Goal: Information Seeking & Learning: Learn about a topic

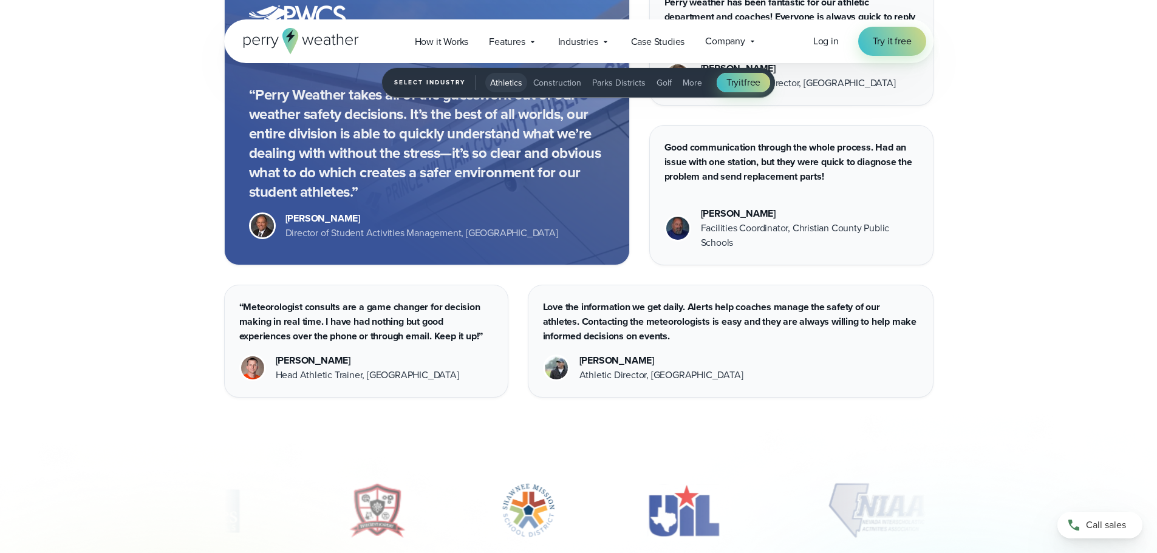
scroll to position [3516, 0]
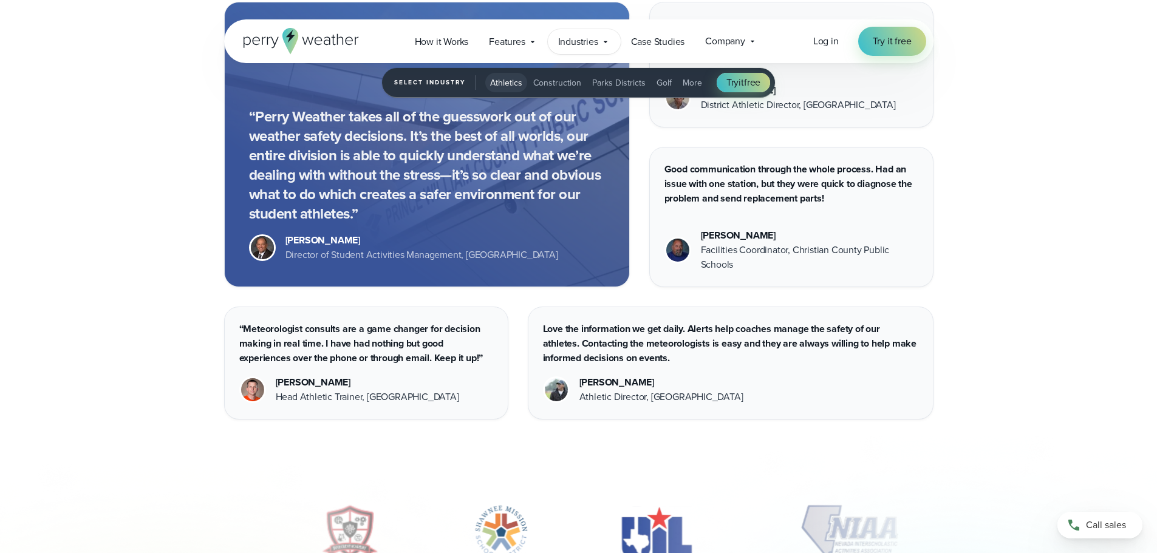
click at [599, 43] on div "Industries Featured Case Study How PGA of America is Prioritizing Golfer Safety…" at bounding box center [584, 41] width 73 height 25
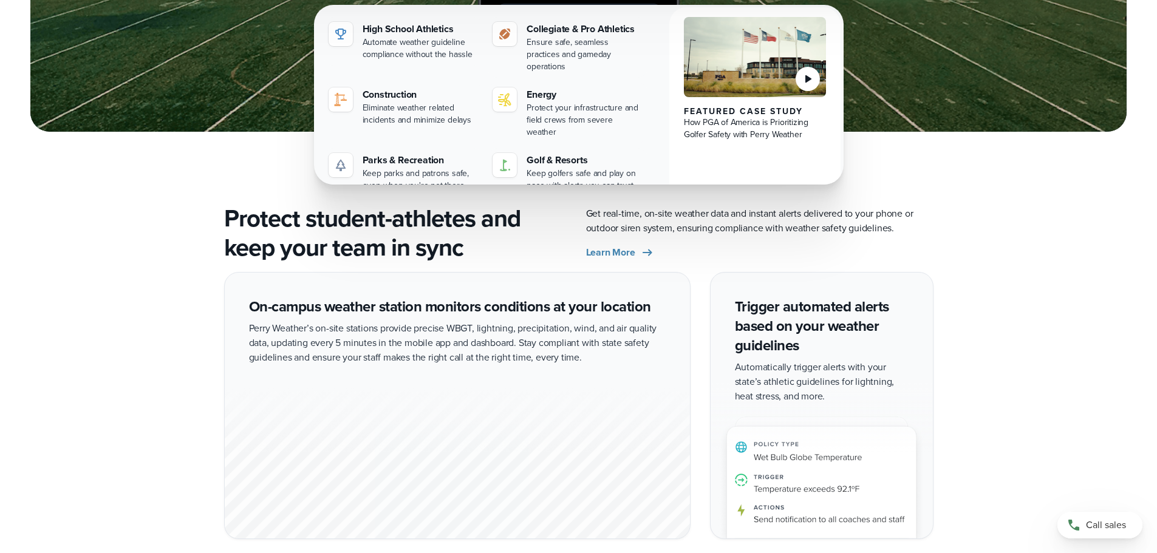
scroll to position [1997, 0]
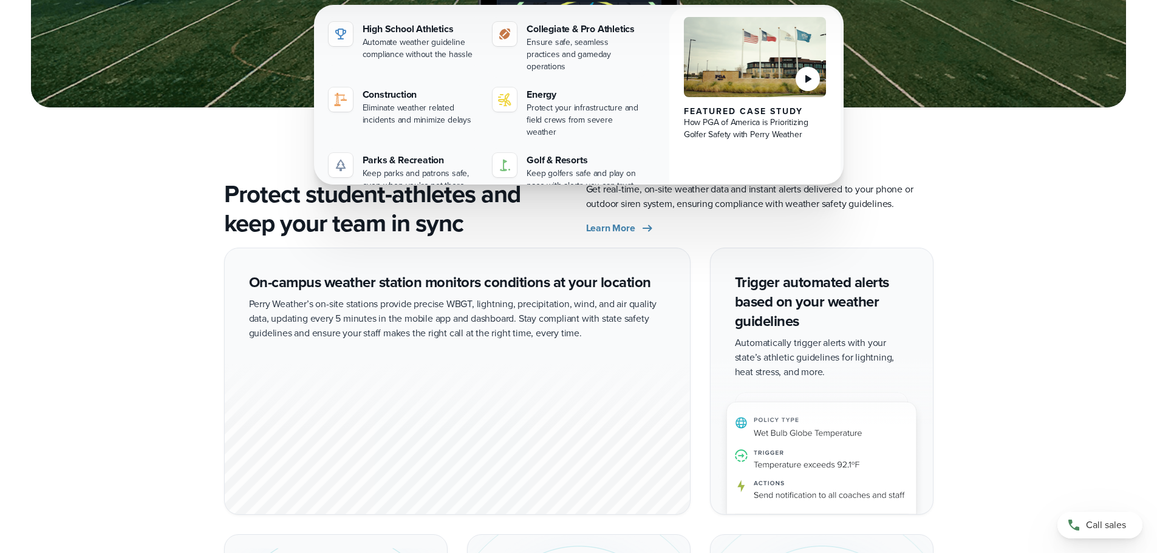
click at [268, 288] on div "On-campus weather station monitors conditions at your location Perry Weather’s …" at bounding box center [457, 381] width 466 height 267
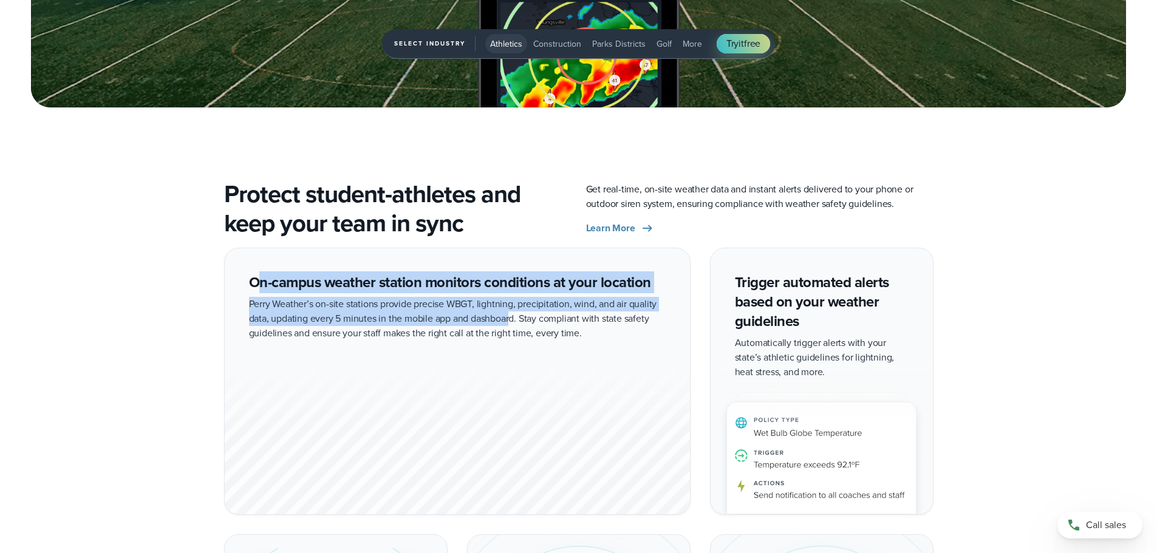
drag, startPoint x: 256, startPoint y: 281, endPoint x: 515, endPoint y: 323, distance: 262.8
click at [515, 323] on div "On-campus weather station monitors conditions at your location Perry Weather’s …" at bounding box center [457, 381] width 466 height 267
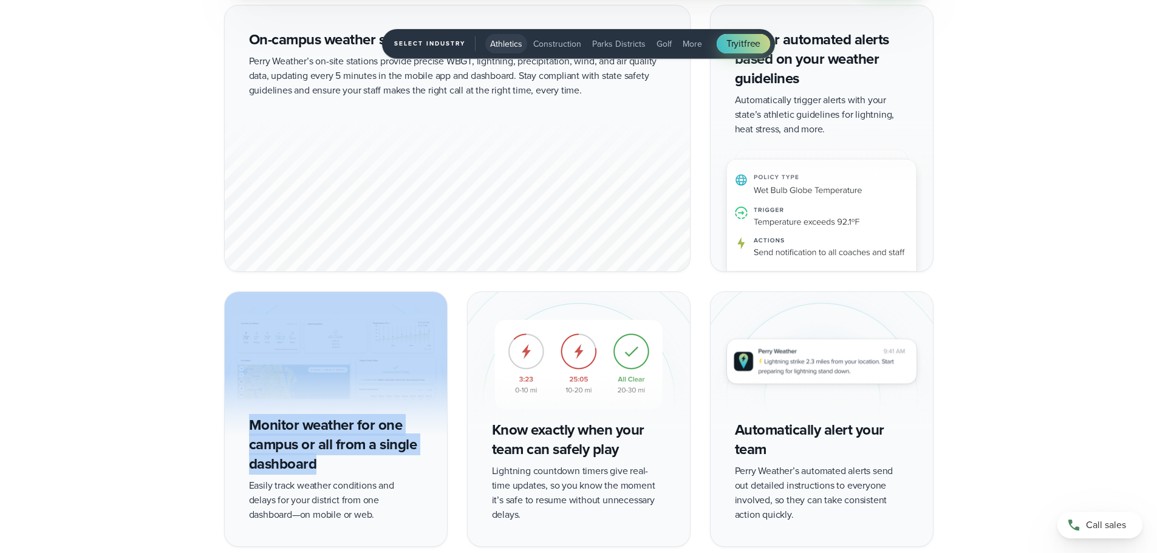
drag, startPoint x: 332, startPoint y: 460, endPoint x: 245, endPoint y: 432, distance: 92.0
click at [245, 432] on div "Monitor weather for one campus or all from a single dashboard Easily track weat…" at bounding box center [335, 419] width 223 height 255
click at [212, 412] on div "On-campus weather station monitors conditions at your location Perry Weather’s …" at bounding box center [579, 276] width 875 height 542
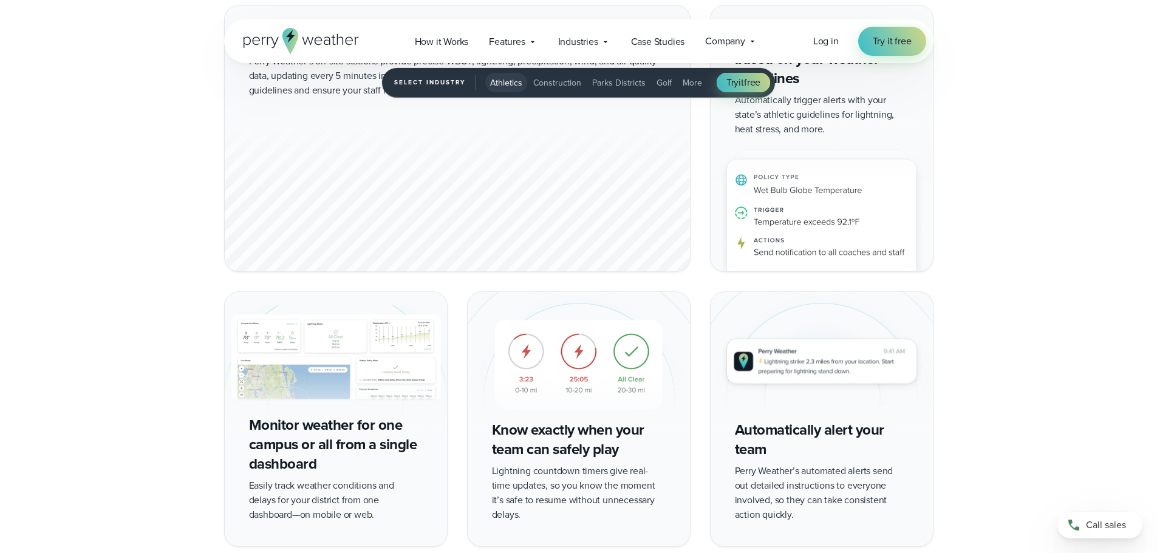
scroll to position [1937, 0]
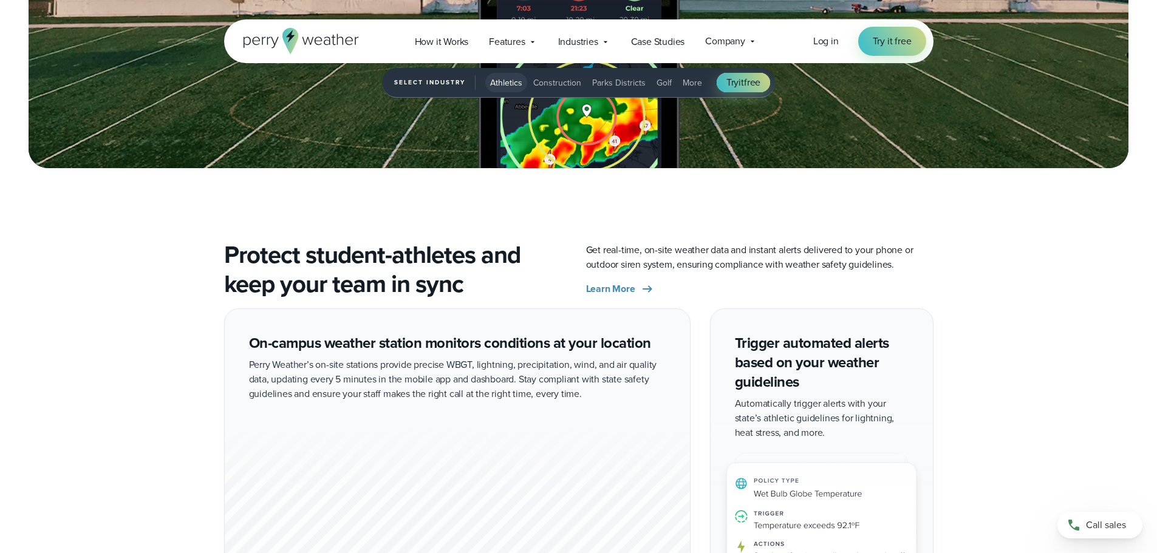
drag, startPoint x: 1046, startPoint y: 340, endPoint x: 1003, endPoint y: 347, distance: 43.7
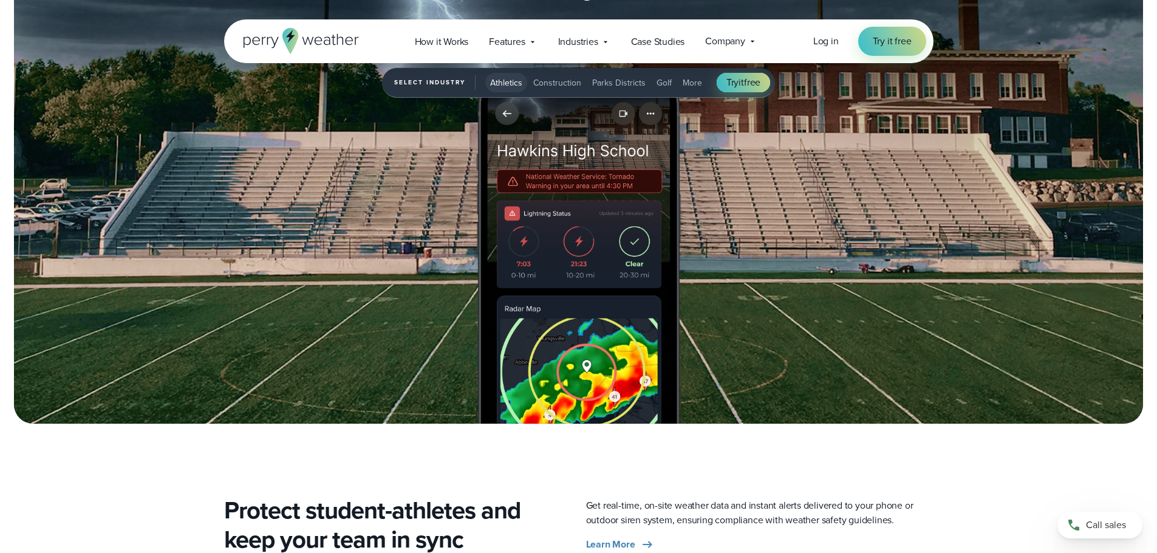
scroll to position [1572, 0]
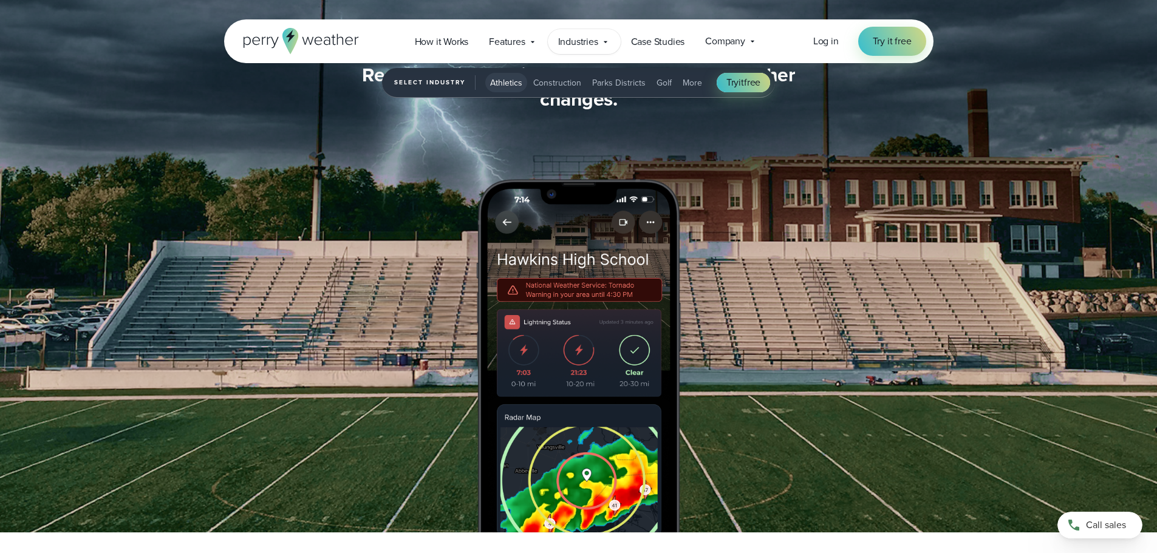
click at [596, 40] on span "Industries" at bounding box center [578, 42] width 40 height 15
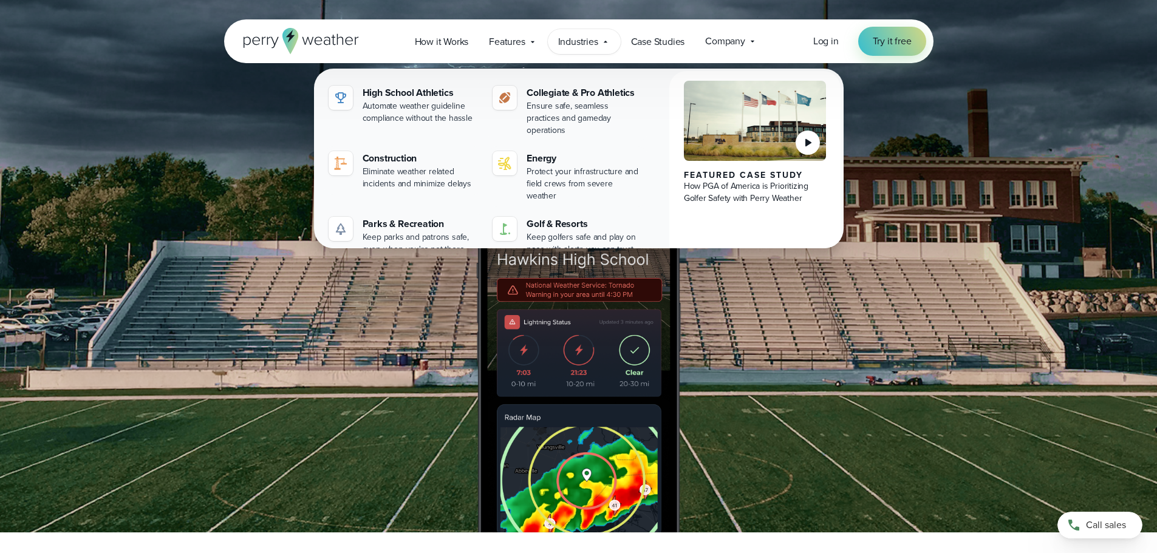
click at [930, 295] on div "Stay ahead of changing weather conditions at your campus… Respond with confiden…" at bounding box center [578, 298] width 709 height 470
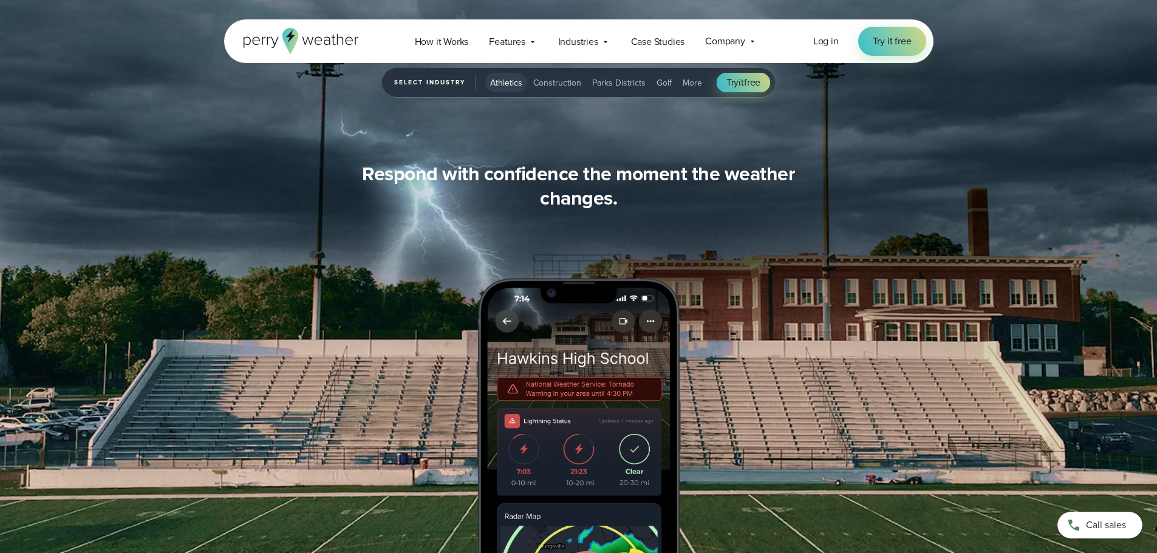
scroll to position [904, 0]
